Goal: Browse casually: Explore the website without a specific task or goal

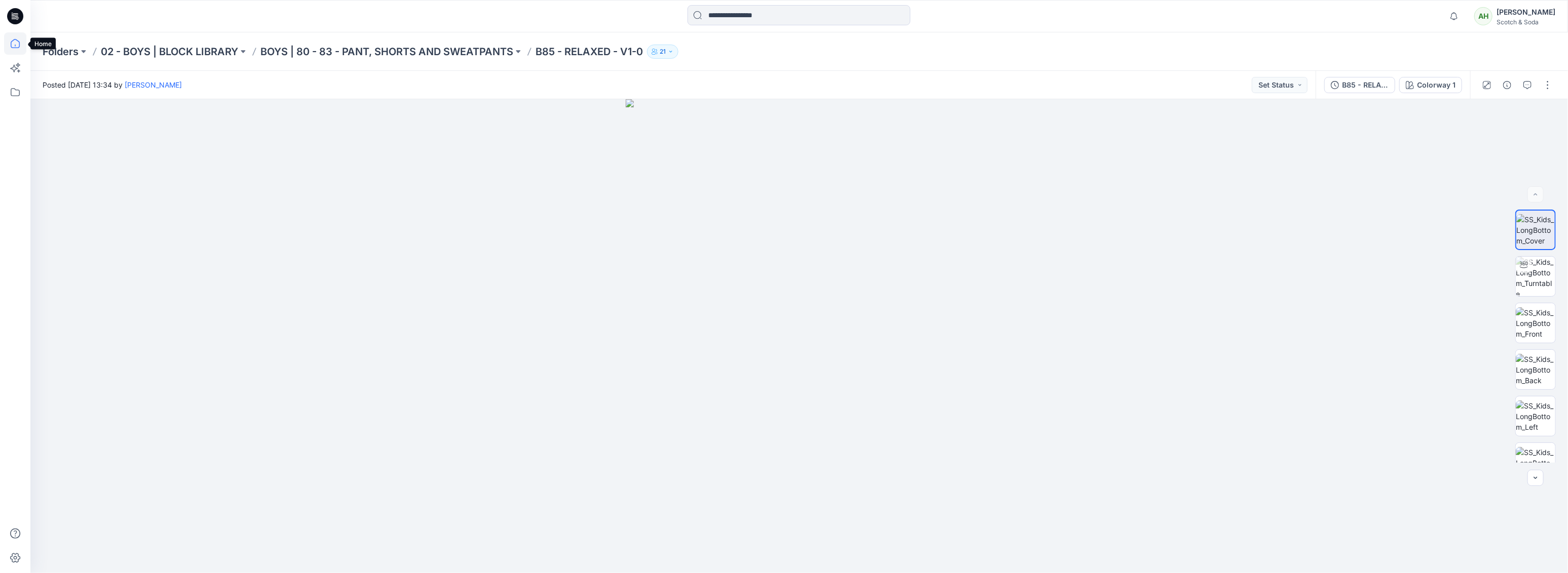
click at [18, 48] on icon at bounding box center [15, 43] width 23 height 23
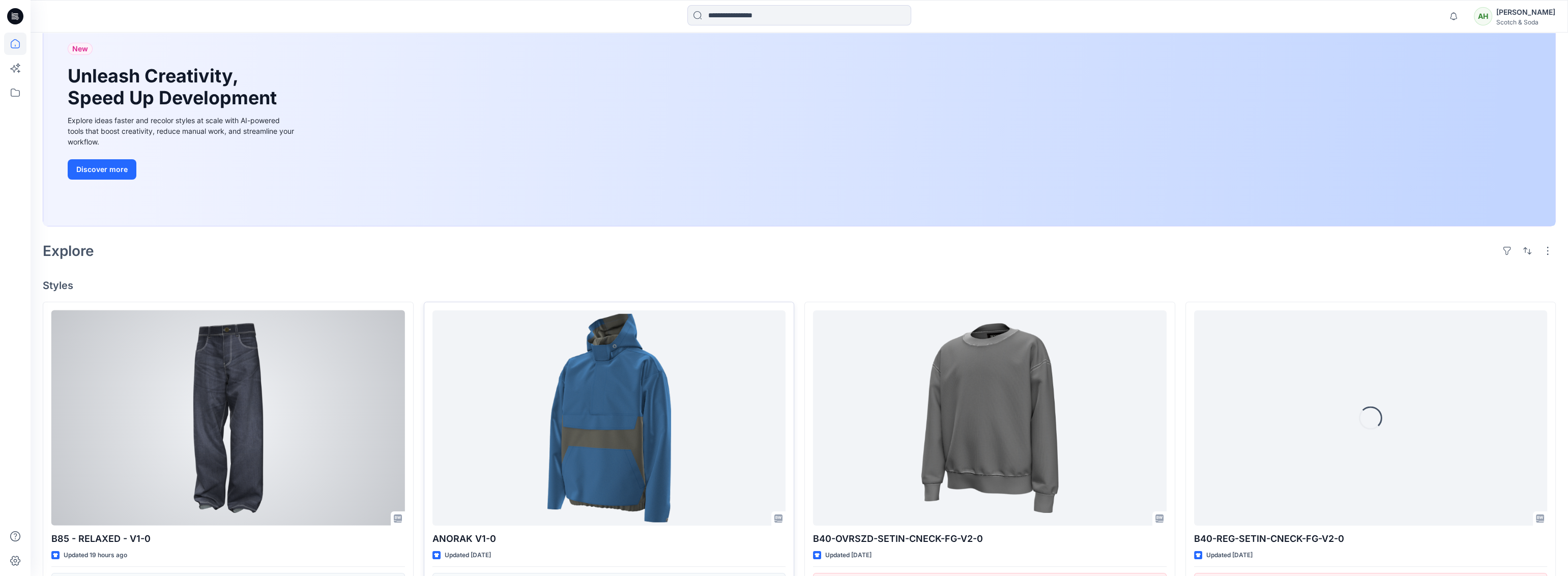
scroll to position [149, 0]
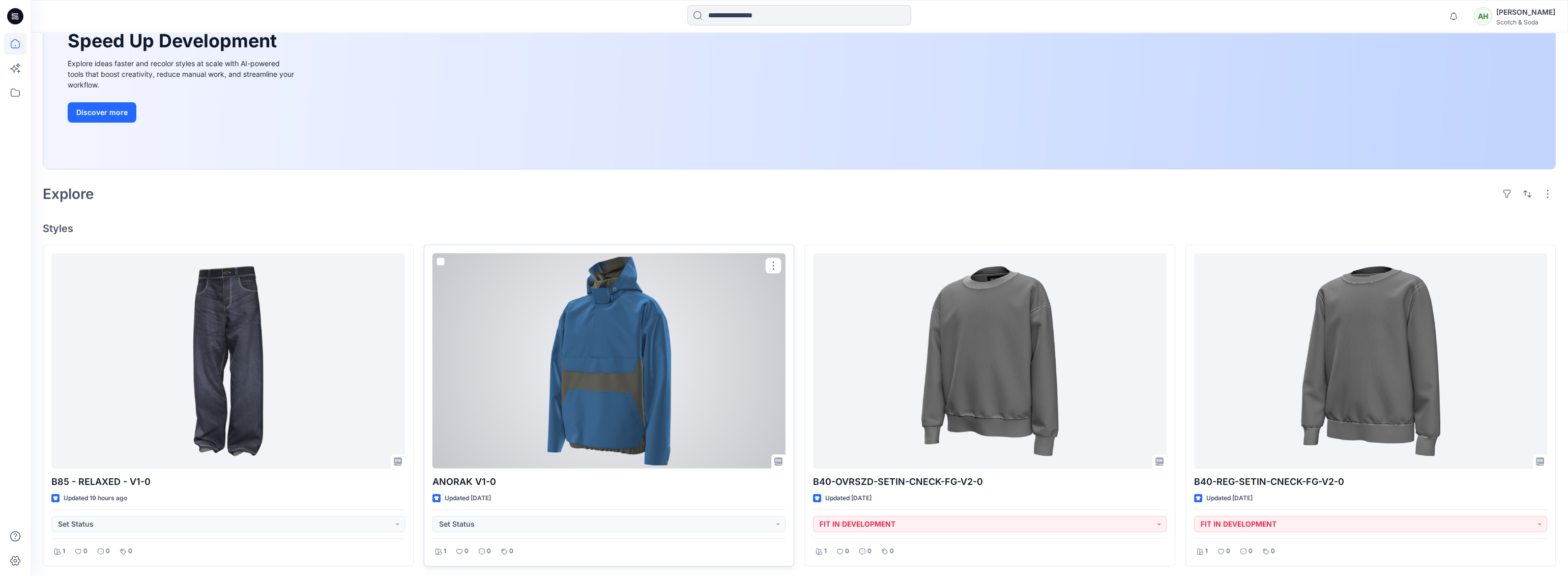
click at [609, 327] on div at bounding box center [609, 361] width 353 height 215
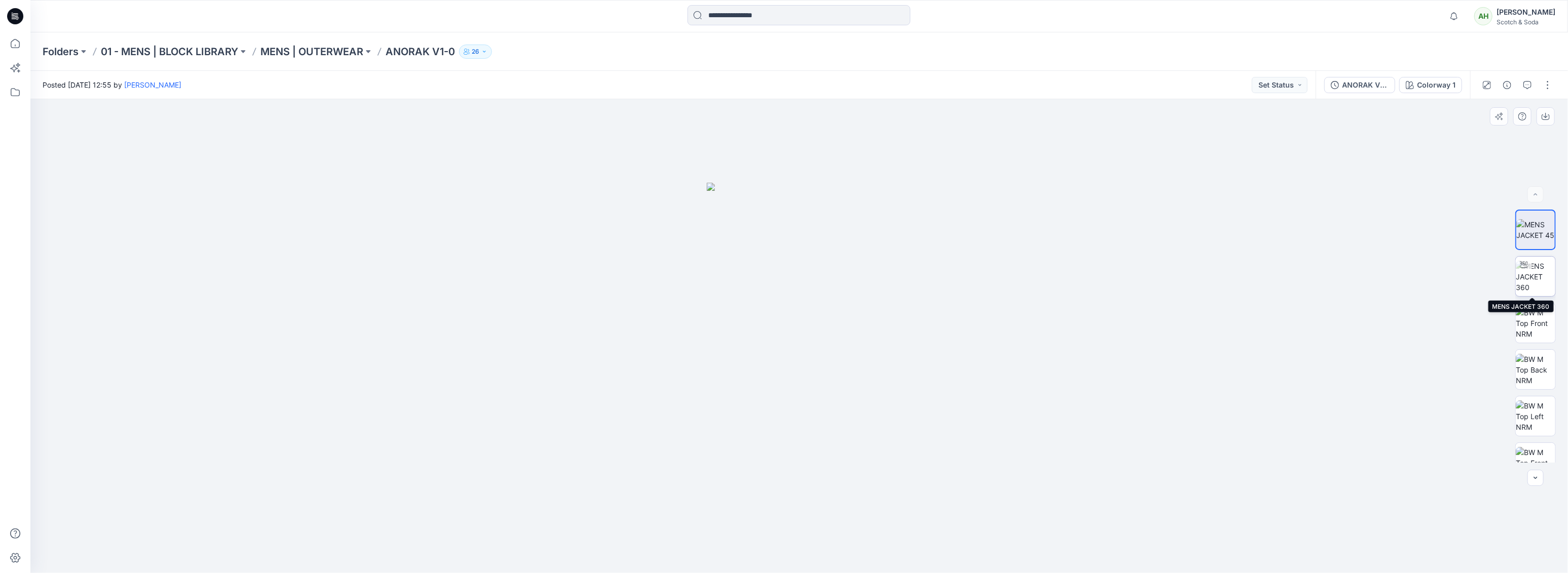
click at [1545, 276] on img at bounding box center [1535, 277] width 40 height 32
drag, startPoint x: 1176, startPoint y: 358, endPoint x: 902, endPoint y: 384, distance: 275.2
click at [902, 384] on div at bounding box center [799, 336] width 1538 height 474
click at [1531, 328] on img at bounding box center [1535, 333] width 40 height 32
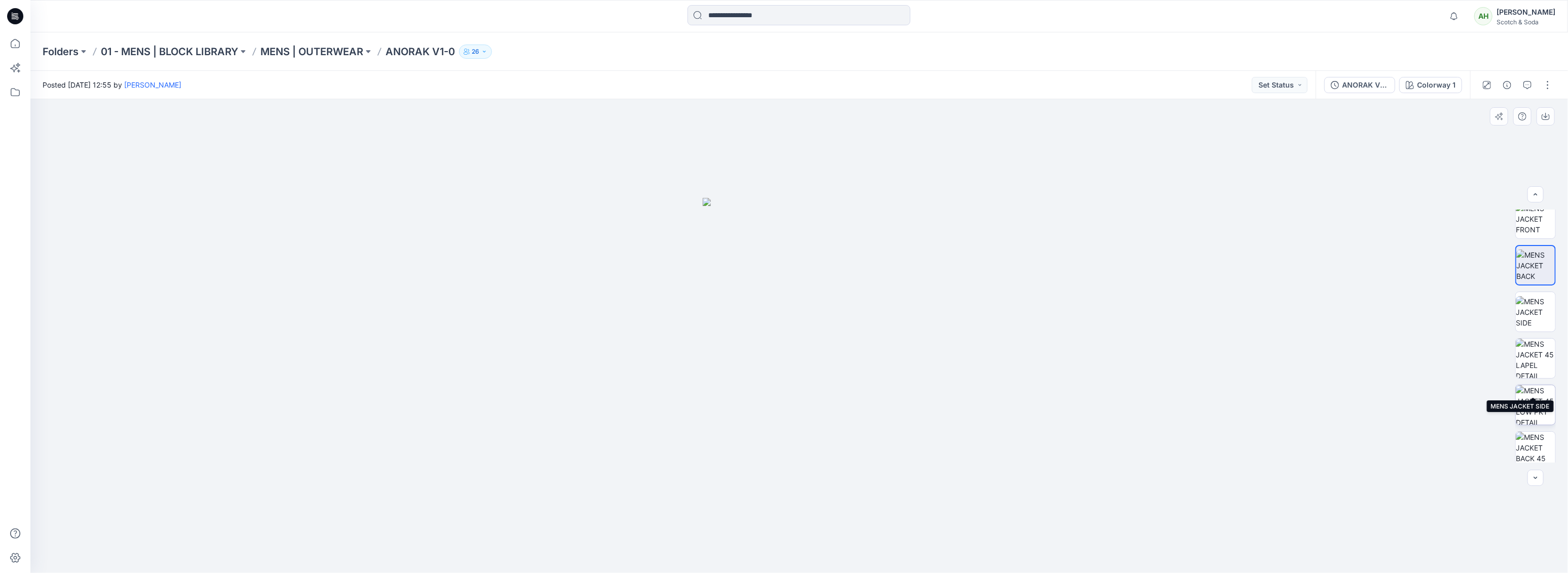
scroll to position [346, 0]
click at [1534, 391] on img at bounding box center [1535, 396] width 40 height 40
click at [1539, 228] on img at bounding box center [1535, 229] width 40 height 21
click at [1541, 279] on img at bounding box center [1535, 277] width 40 height 32
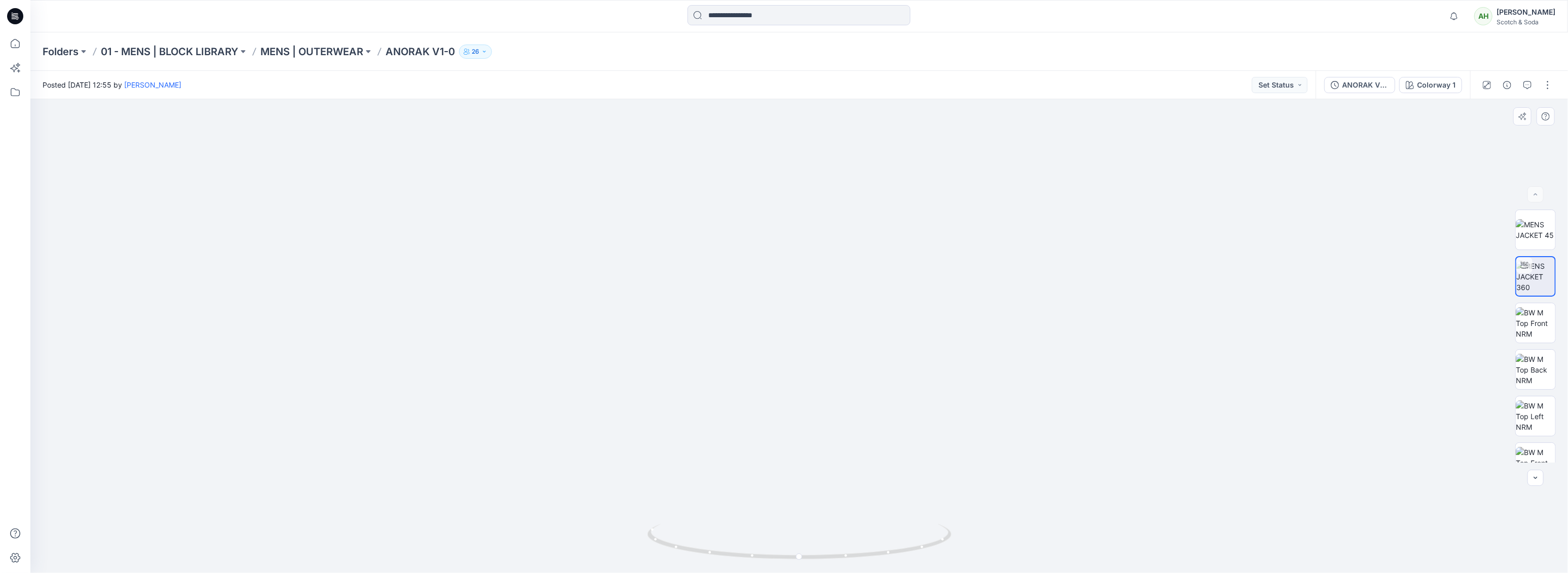
drag, startPoint x: 1078, startPoint y: 279, endPoint x: 1046, endPoint y: 280, distance: 32.0
click at [1046, 280] on img at bounding box center [800, 285] width 684 height 578
